Goal: Task Accomplishment & Management: Manage account settings

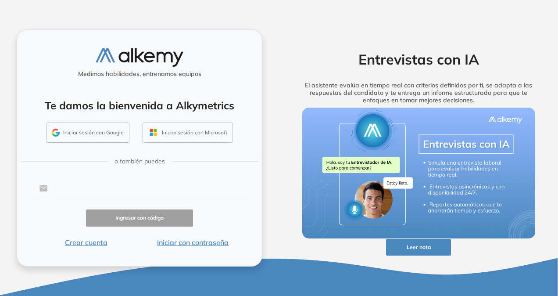
click at [136, 184] on input "text" at bounding box center [147, 188] width 199 height 17
type input "**********"
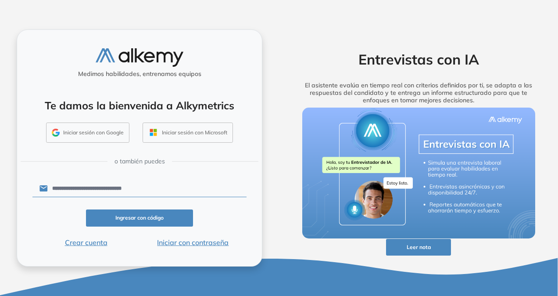
click at [125, 222] on button "Ingresar con código" at bounding box center [139, 217] width 107 height 17
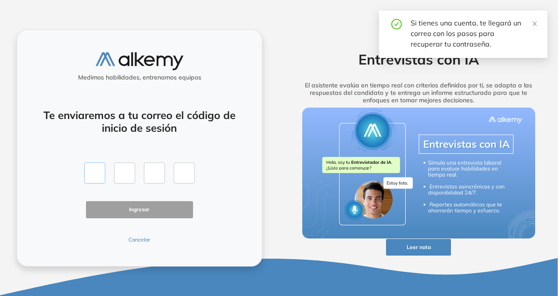
click at [99, 170] on input "text" at bounding box center [94, 172] width 21 height 21
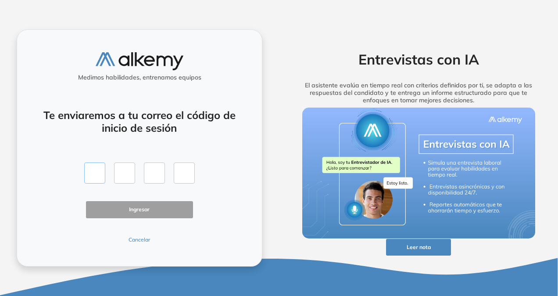
type input "*"
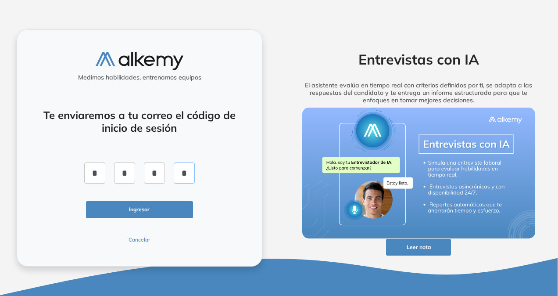
type input "*"
click at [128, 208] on button "Ingresar" at bounding box center [139, 209] width 107 height 17
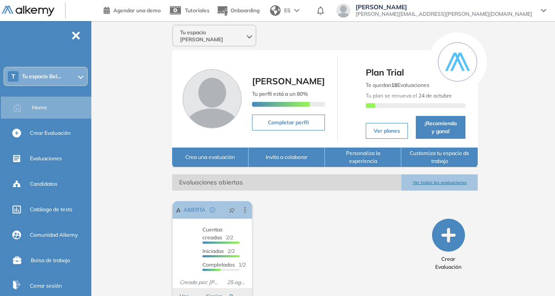
scroll to position [21, 0]
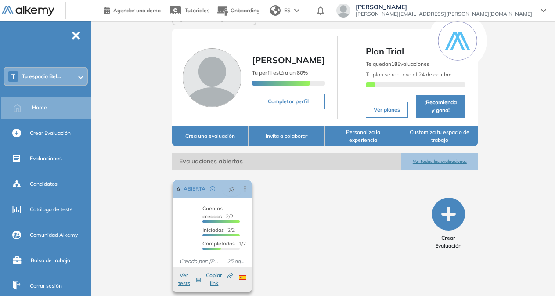
click at [189, 275] on button "Ver tests" at bounding box center [189, 279] width 24 height 16
click at [192, 216] on div "Cuentas creadas 2/2 Prefiltrados 0/2 Iniciadas 2/2 Completados 1/2" at bounding box center [211, 227] width 79 height 46
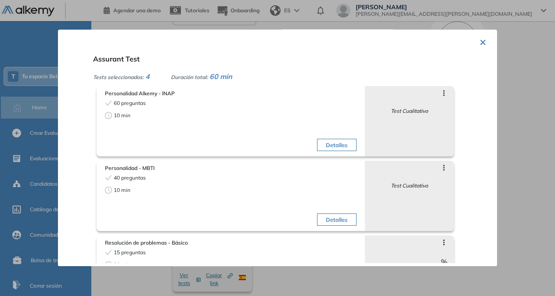
click at [388, 24] on div at bounding box center [277, 148] width 555 height 296
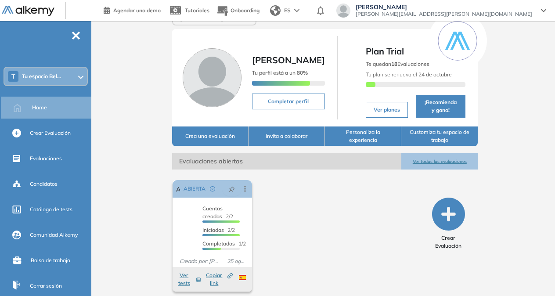
click at [72, 72] on div "T Tu espacio Bel..." at bounding box center [45, 77] width 82 height 18
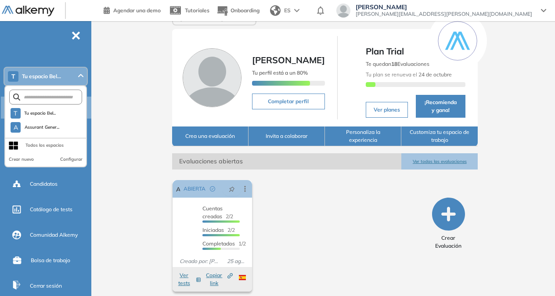
click at [120, 152] on div "Tu espacio [PERSON_NAME] [PERSON_NAME] Tu perfil está a un 80% Completar perfil…" at bounding box center [325, 151] width 460 height 302
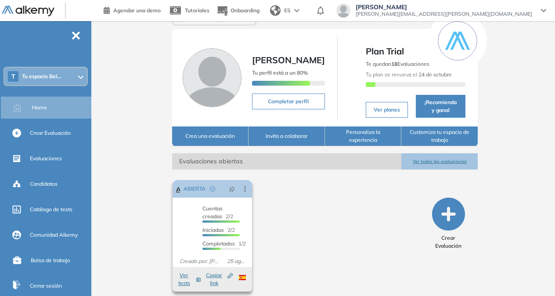
click at [244, 186] on icon at bounding box center [244, 189] width 1 height 6
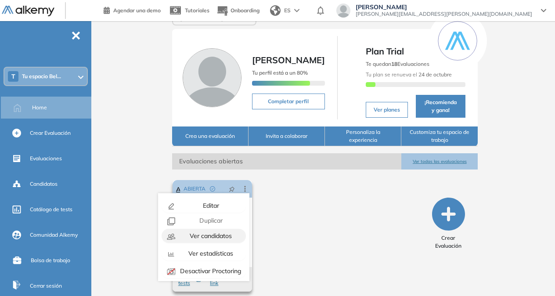
click at [208, 232] on span "Ver candidatos" at bounding box center [210, 236] width 44 height 8
click at [190, 232] on span "Ver candidatos" at bounding box center [210, 236] width 44 height 8
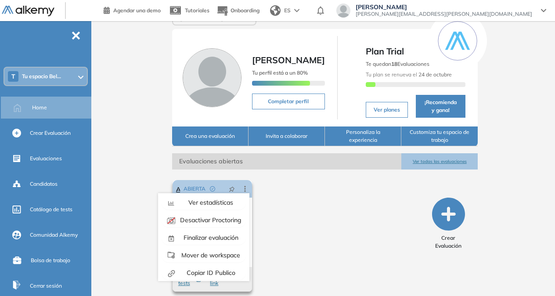
scroll to position [54, 0]
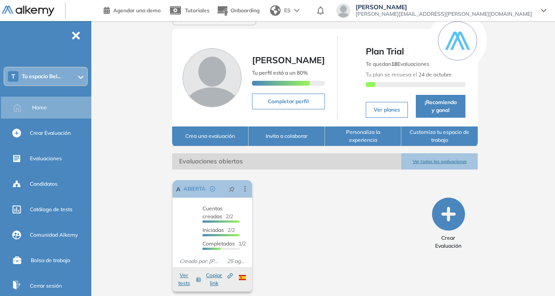
click at [270, 249] on div "El proctoring será activado ¡Importante!: Los usuarios que ya realizaron la eva…" at bounding box center [299, 235] width 260 height 118
click at [186, 236] on div "Cuentas creadas 2/2 Prefiltrados 0/2 Iniciadas 2/2 Completados 1/2" at bounding box center [211, 227] width 79 height 46
click at [195, 209] on div "Cuentas creadas 2/2 Prefiltrados 0/2 Iniciadas 2/2 Completados 1/2" at bounding box center [211, 228] width 37 height 49
click at [178, 208] on div "Cuentas creadas 2/2 Prefiltrados 0/2 Iniciadas 2/2 Completados 1/2" at bounding box center [211, 227] width 79 height 46
click at [183, 182] on div "ABIERTA" at bounding box center [201, 189] width 42 height 14
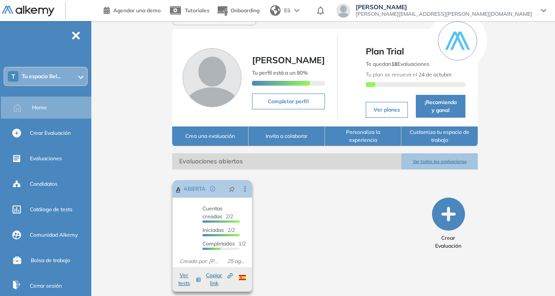
click at [186, 185] on span "ABIERTA" at bounding box center [194, 189] width 22 height 8
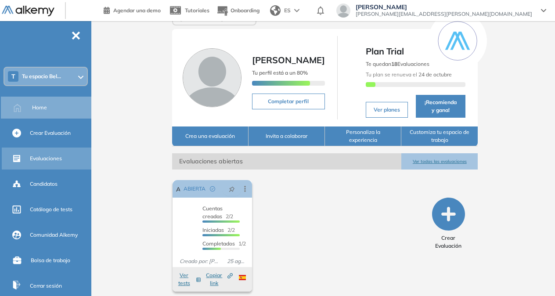
click at [41, 154] on div "Evaluaciones" at bounding box center [60, 158] width 60 height 15
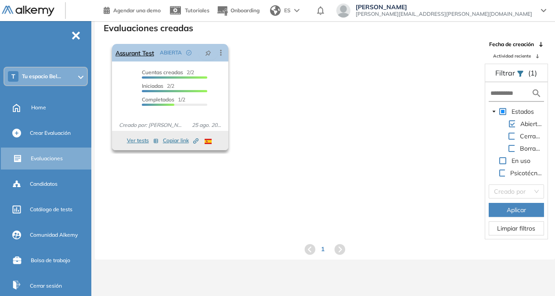
click at [221, 50] on icon at bounding box center [220, 52] width 9 height 9
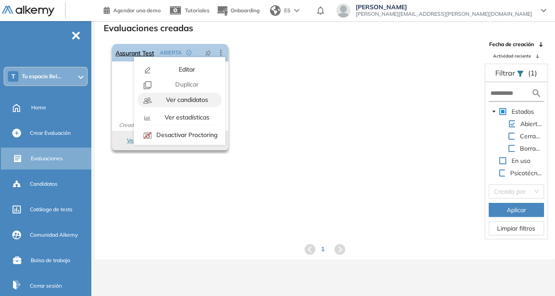
click at [199, 96] on span "Ver candidatos" at bounding box center [186, 100] width 44 height 8
click at [190, 97] on span "Ver candidatos" at bounding box center [186, 100] width 44 height 8
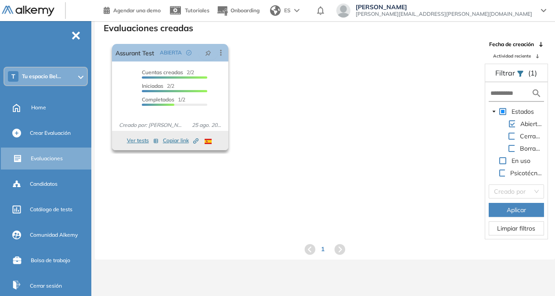
click at [121, 97] on div "Cuentas creadas 2/2 Prefiltrados 0/2 Iniciadas 2/2 Completados 1/2" at bounding box center [170, 91] width 116 height 46
click at [138, 143] on button "Ver tests" at bounding box center [143, 140] width 32 height 11
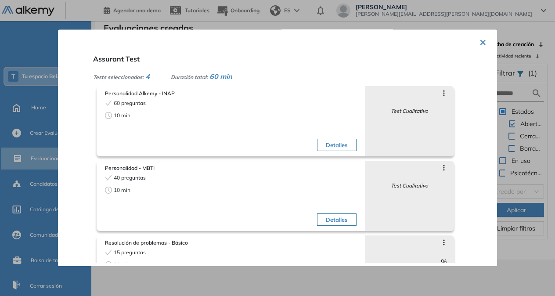
click at [481, 40] on button "×" at bounding box center [482, 41] width 7 height 17
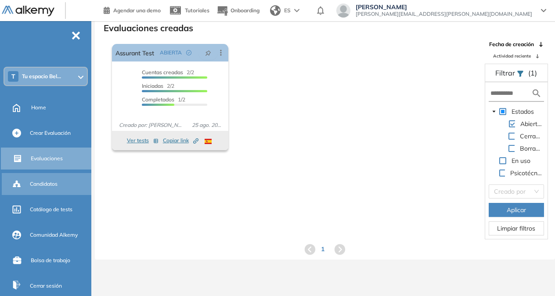
click at [47, 187] on span "Candidatos" at bounding box center [44, 184] width 28 height 8
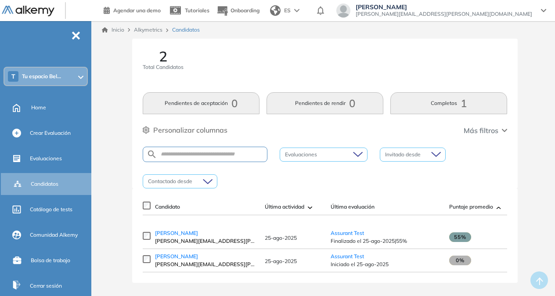
scroll to position [11, 0]
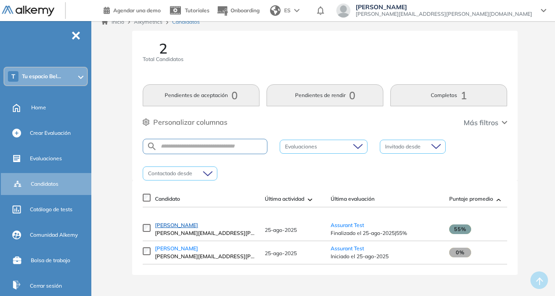
click at [171, 225] on span "[PERSON_NAME]" at bounding box center [176, 225] width 43 height 7
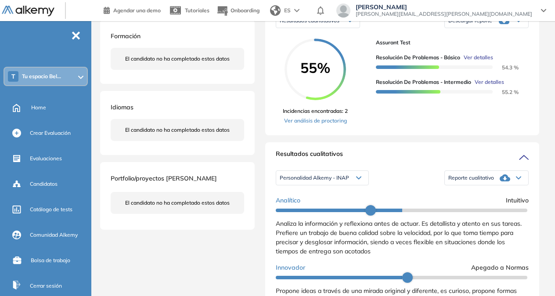
scroll to position [154, 0]
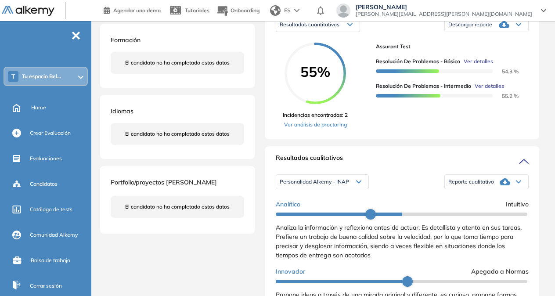
click at [513, 188] on div "Reporte cualitativo" at bounding box center [485, 182] width 83 height 18
click at [479, 215] on li "Reporte sin Afinidad AI" at bounding box center [474, 210] width 52 height 9
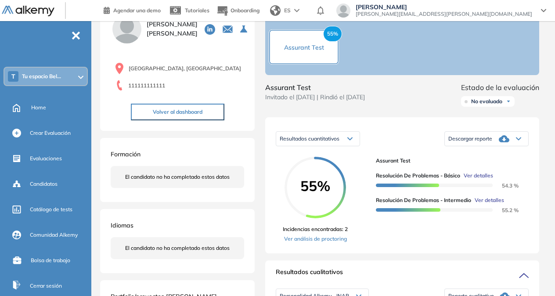
scroll to position [0, 0]
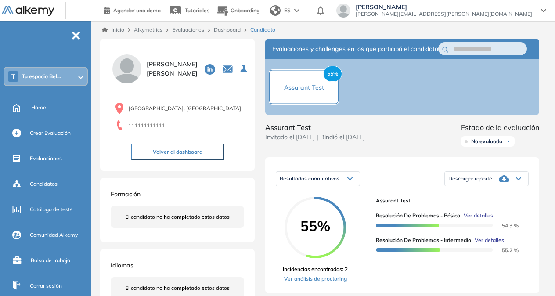
click at [147, 29] on span "Alkymetrics" at bounding box center [148, 29] width 29 height 7
click at [80, 77] on icon at bounding box center [80, 77] width 5 height 4
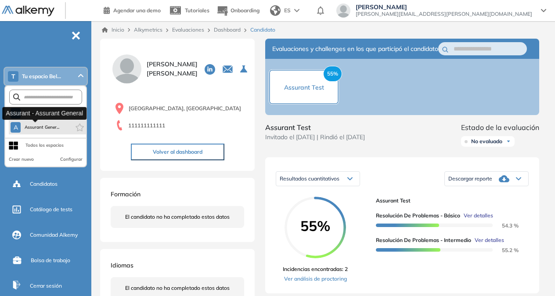
click at [41, 131] on button "A Assurant Gener..." at bounding box center [35, 127] width 49 height 11
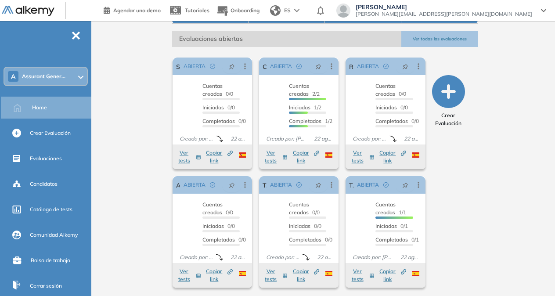
scroll to position [140, 0]
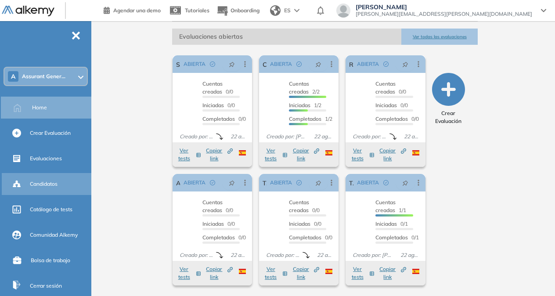
click at [52, 193] on div "Candidatos" at bounding box center [47, 184] width 91 height 22
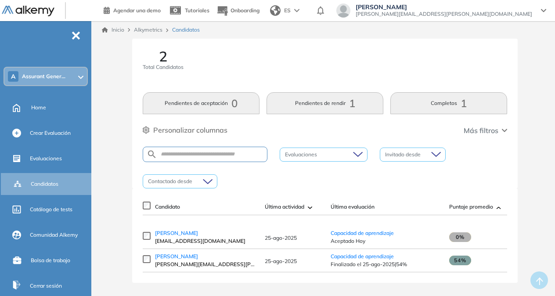
click at [64, 75] on span "Assurant Gener..." at bounding box center [43, 76] width 43 height 7
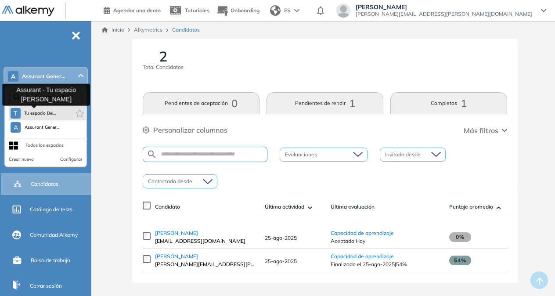
click at [44, 115] on span "Tu espacio Bel..." at bounding box center [40, 113] width 32 height 7
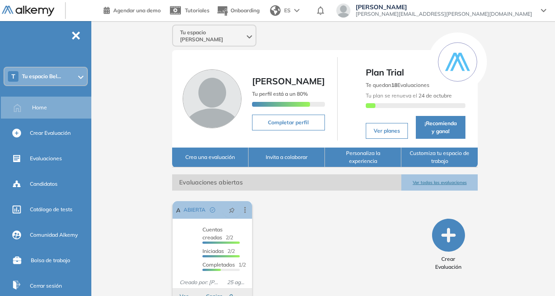
click at [76, 79] on div "T Tu espacio Bel..." at bounding box center [45, 77] width 82 height 18
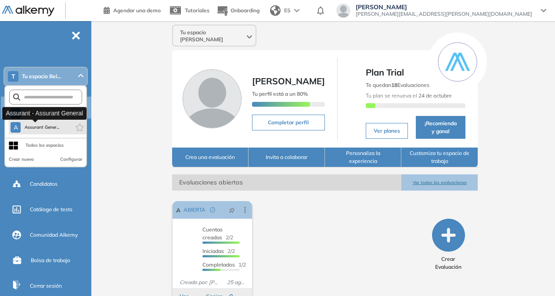
click at [46, 124] on span "Assurant Gener..." at bounding box center [41, 127] width 35 height 7
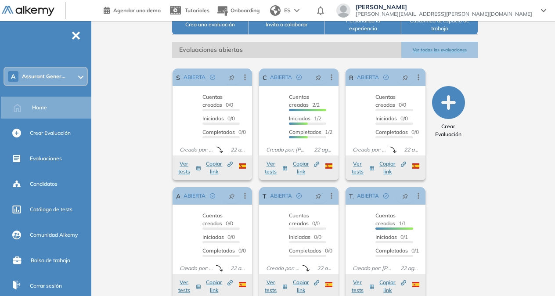
scroll to position [140, 0]
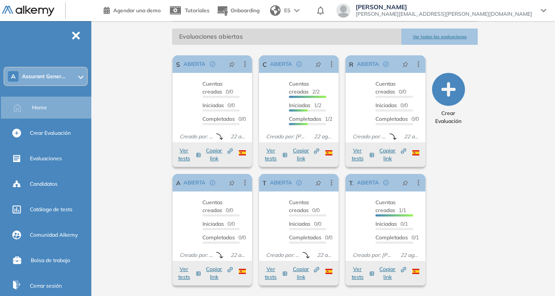
click at [75, 75] on div "A Assurant Gener..." at bounding box center [45, 77] width 82 height 18
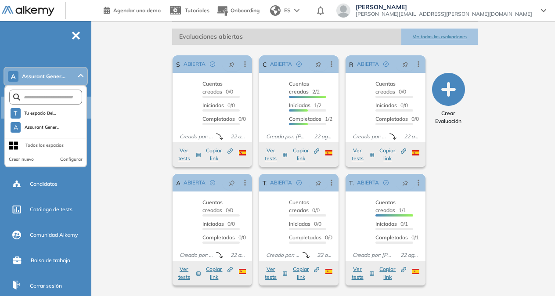
click at [44, 144] on div "Todos los espacios" at bounding box center [44, 145] width 38 height 7
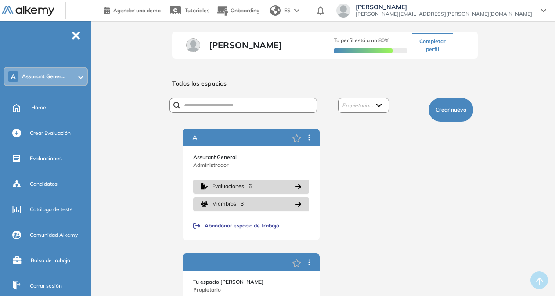
click at [34, 71] on div "A Assurant Gener..." at bounding box center [45, 77] width 82 height 18
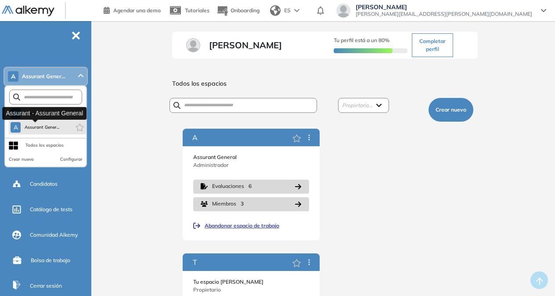
click at [36, 129] on span "Assurant Gener..." at bounding box center [41, 127] width 35 height 7
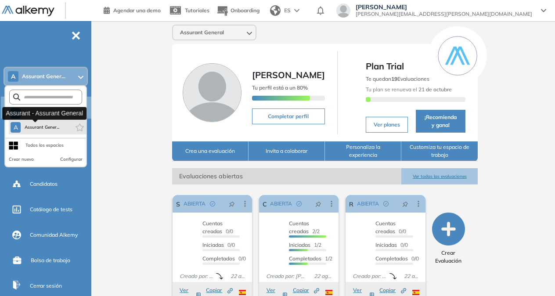
click at [43, 125] on span "Assurant Gener..." at bounding box center [41, 127] width 35 height 7
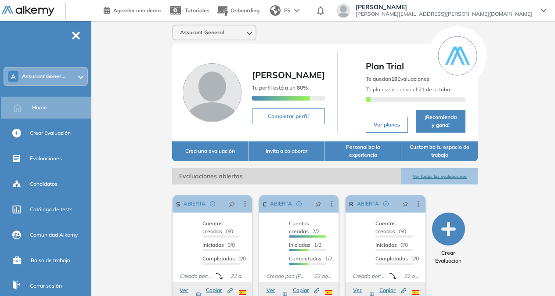
click at [253, 32] on div "Assurant General" at bounding box center [214, 32] width 82 height 14
click at [267, 32] on div "Assurant General T Tu espacio Bel... A Assurant Gener... Todos los espacios Cre…" at bounding box center [324, 33] width 313 height 16
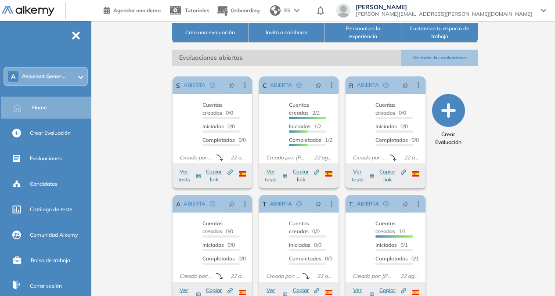
scroll to position [140, 0]
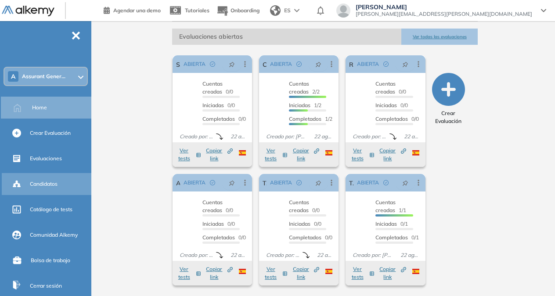
click at [39, 194] on div "Candidatos" at bounding box center [47, 184] width 91 height 22
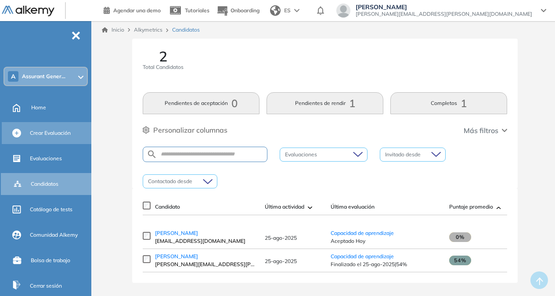
click at [50, 143] on div "Crear Evaluación" at bounding box center [47, 133] width 91 height 22
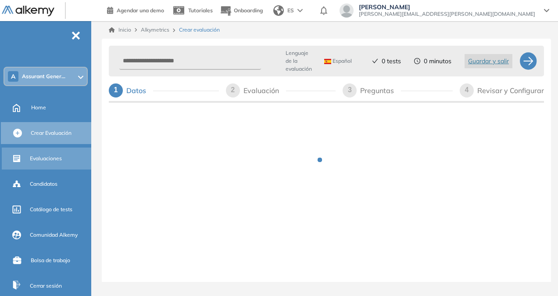
click at [48, 152] on div "Evaluaciones" at bounding box center [60, 158] width 60 height 15
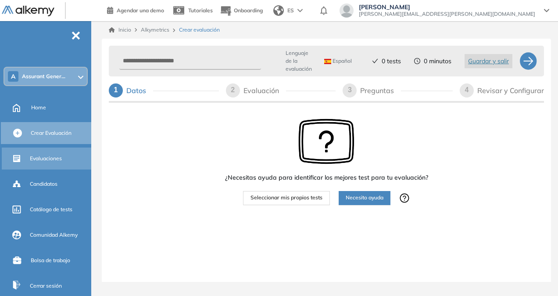
drag, startPoint x: 39, startPoint y: 154, endPoint x: 27, endPoint y: 158, distance: 13.5
click at [27, 158] on div "Evaluaciones" at bounding box center [47, 158] width 91 height 22
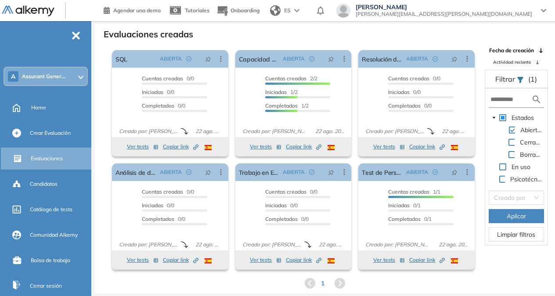
scroll to position [16, 0]
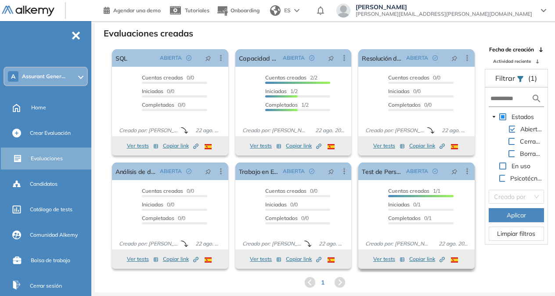
click at [420, 261] on span "Copiar link Created by potrace 1.16, written by [PERSON_NAME] [DATE]-[DATE]" at bounding box center [427, 259] width 36 height 8
drag, startPoint x: 554, startPoint y: 130, endPoint x: 559, endPoint y: 99, distance: 31.7
click at [555, 99] on html "Perfil Todos los espacios A Assurant Gener... Home Alkymetrics Crear Evaluación…" at bounding box center [277, 132] width 555 height 296
